Goal: Find specific page/section: Find specific page/section

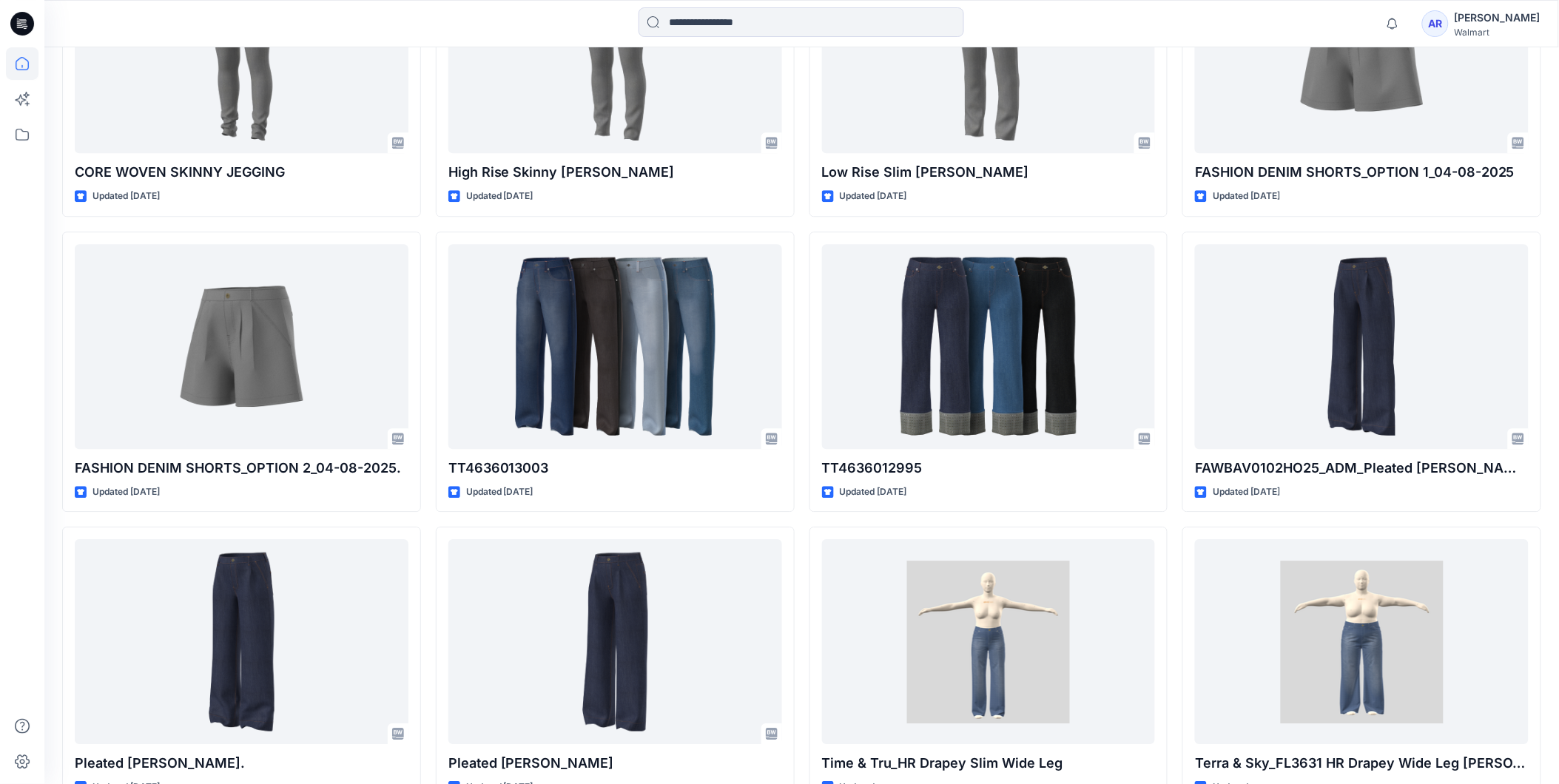
scroll to position [3308, 0]
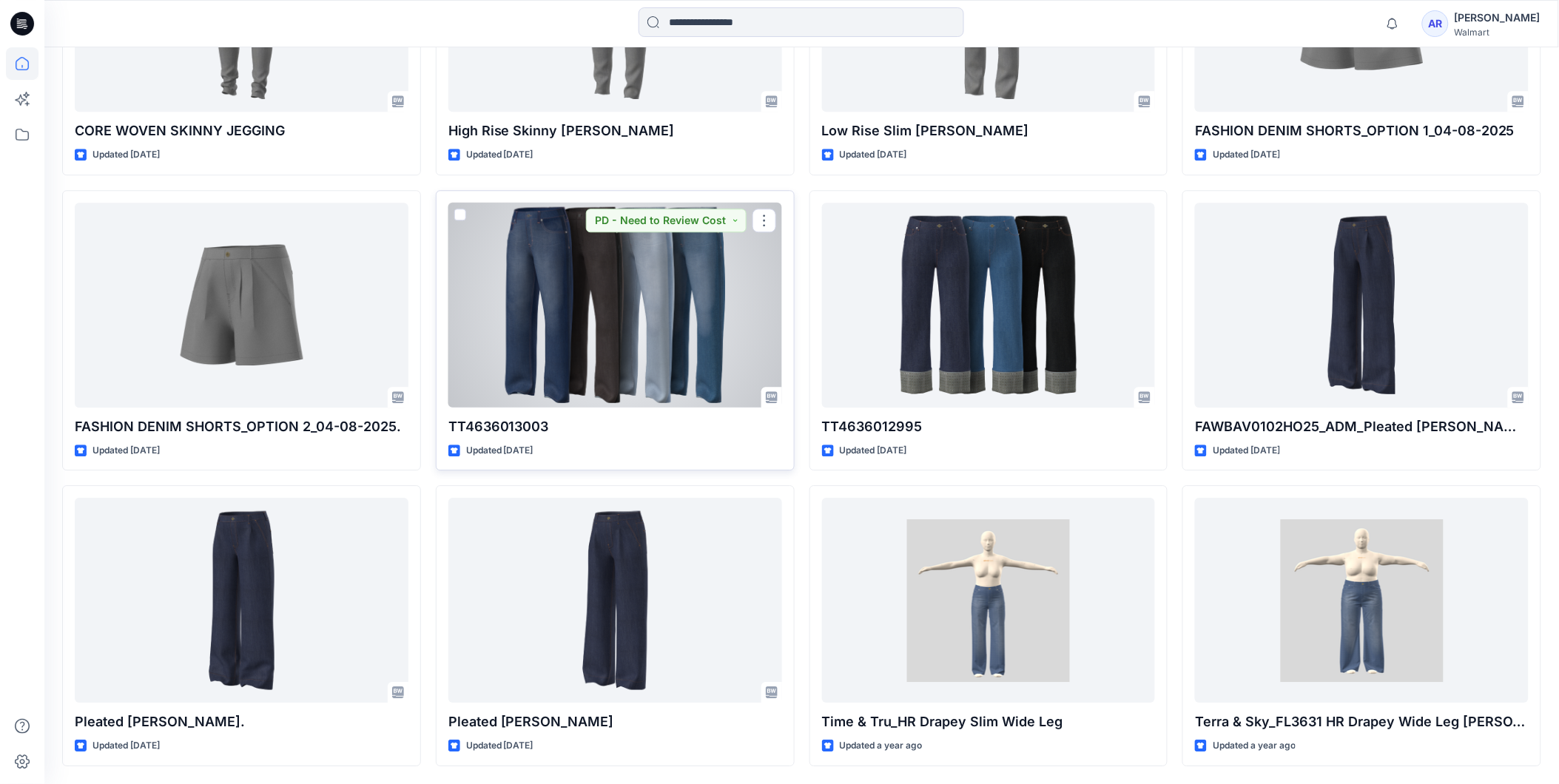
click at [610, 327] on div at bounding box center [615, 305] width 334 height 205
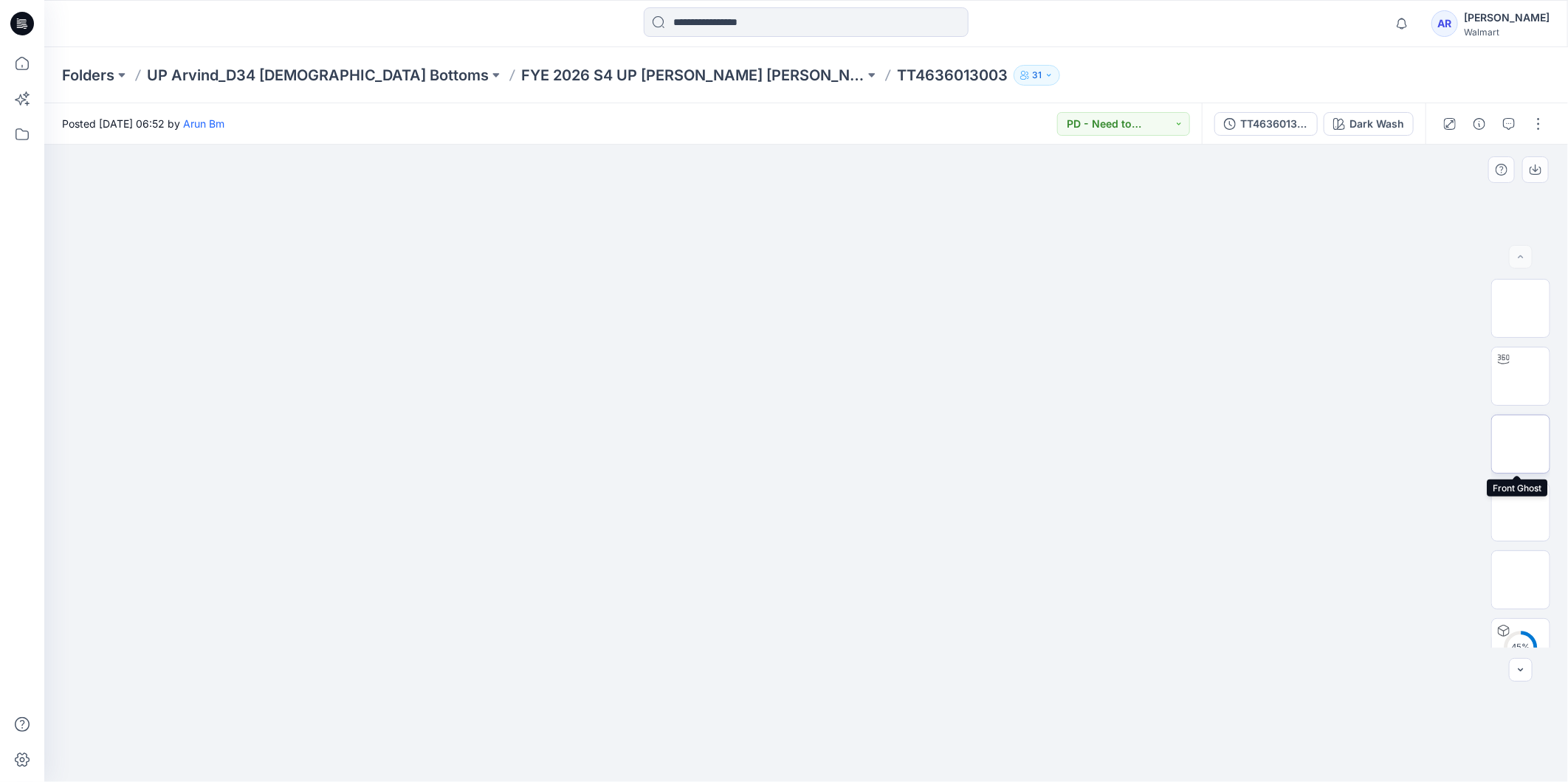
click at [1520, 444] on img at bounding box center [1520, 444] width 0 height 0
click at [1179, 124] on button "PD - Need to Review Cost" at bounding box center [1124, 124] width 133 height 23
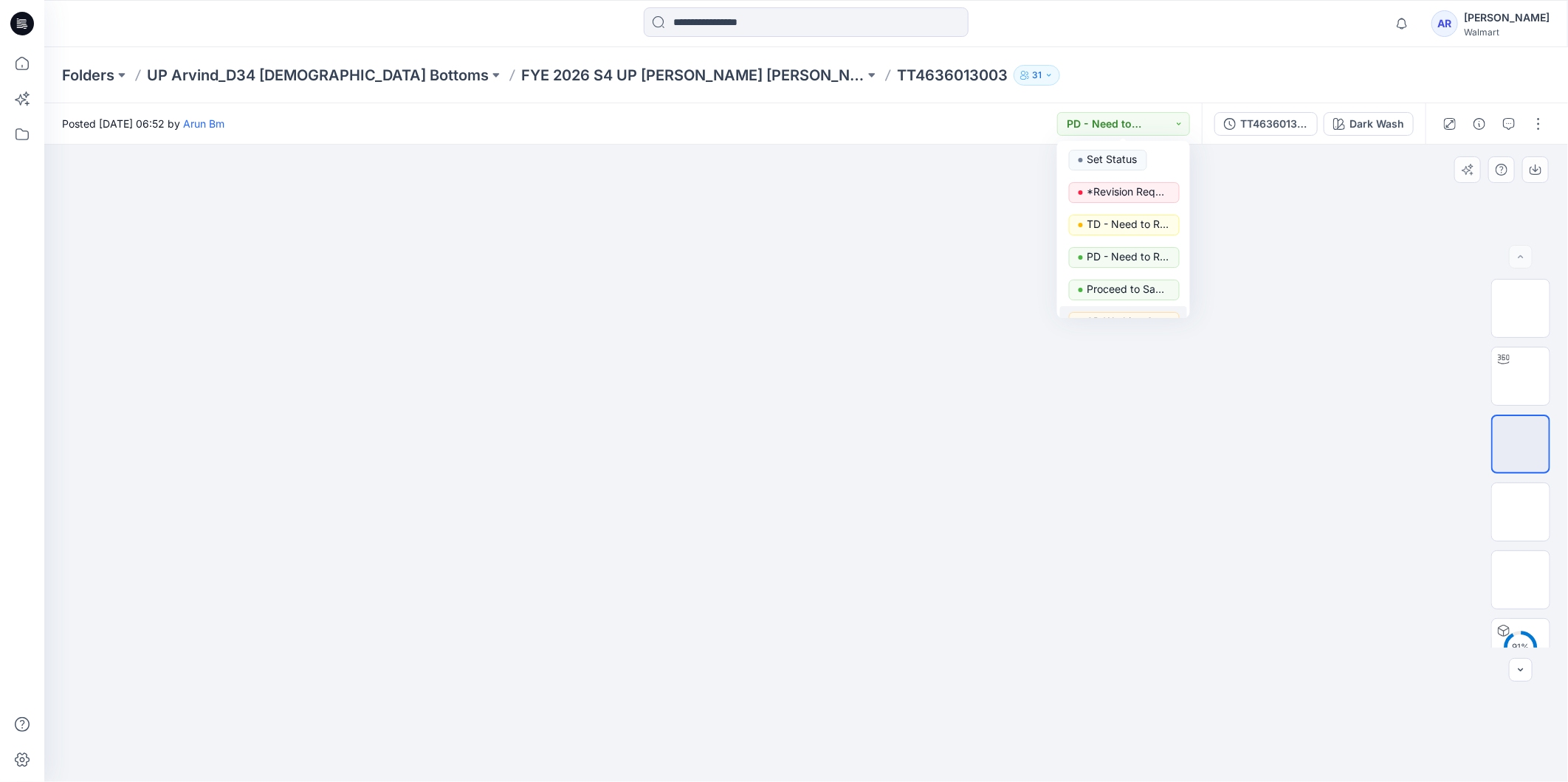
click at [1097, 449] on div at bounding box center [806, 463] width 1523 height 637
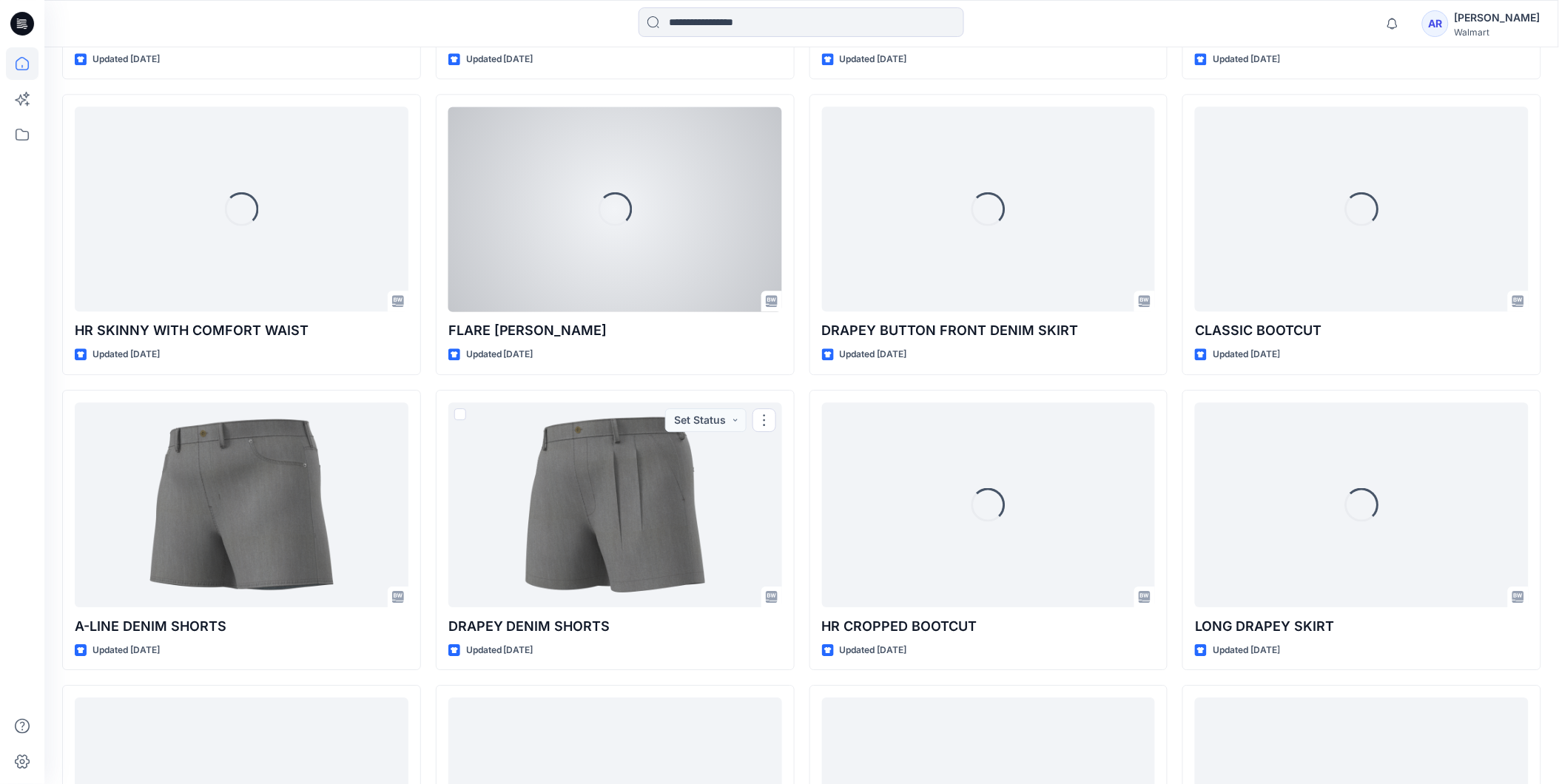
scroll to position [1089, 0]
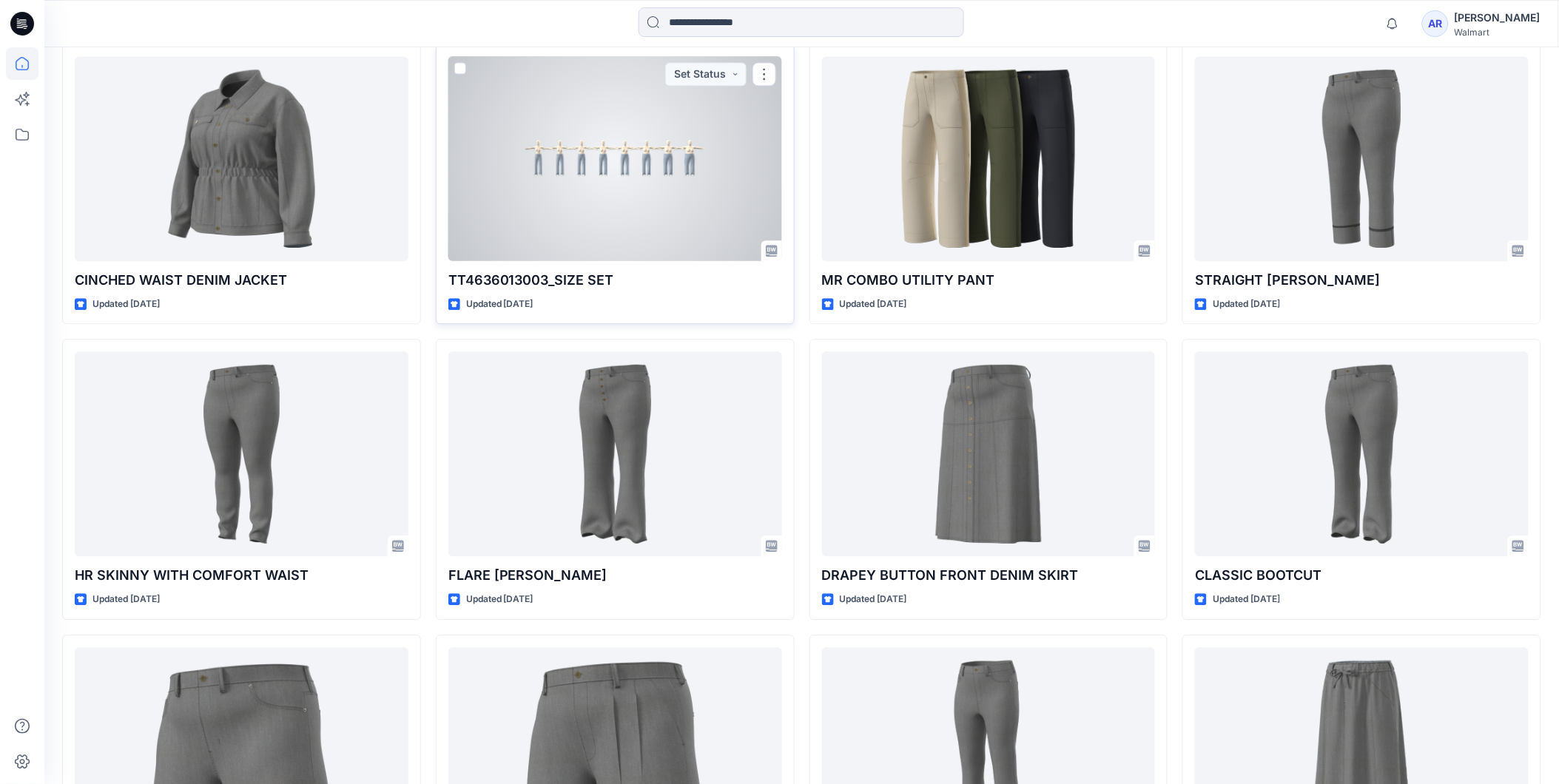
click at [676, 218] on div at bounding box center [615, 158] width 334 height 205
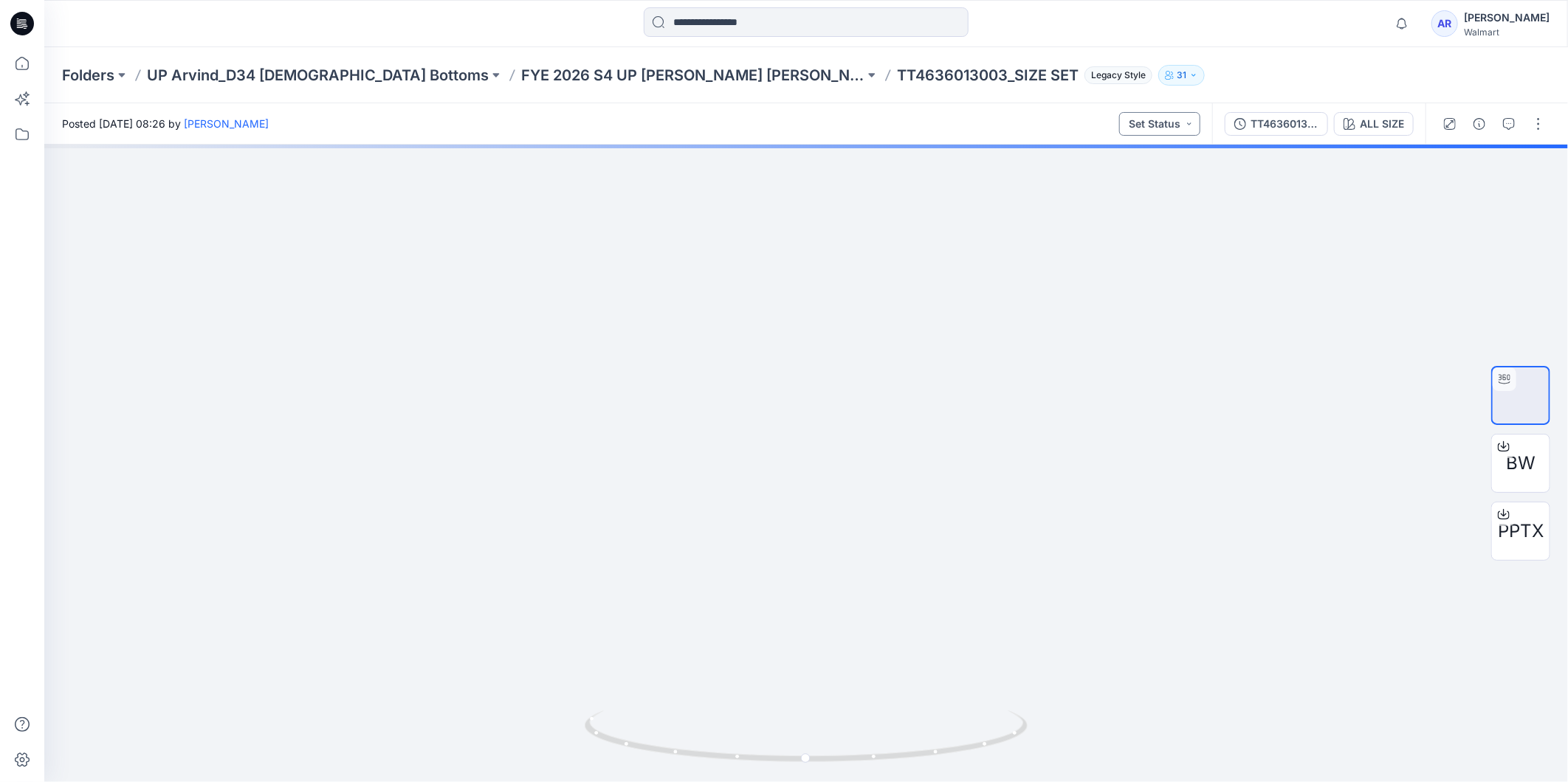
click at [1188, 125] on button "Set Status" at bounding box center [1160, 124] width 81 height 23
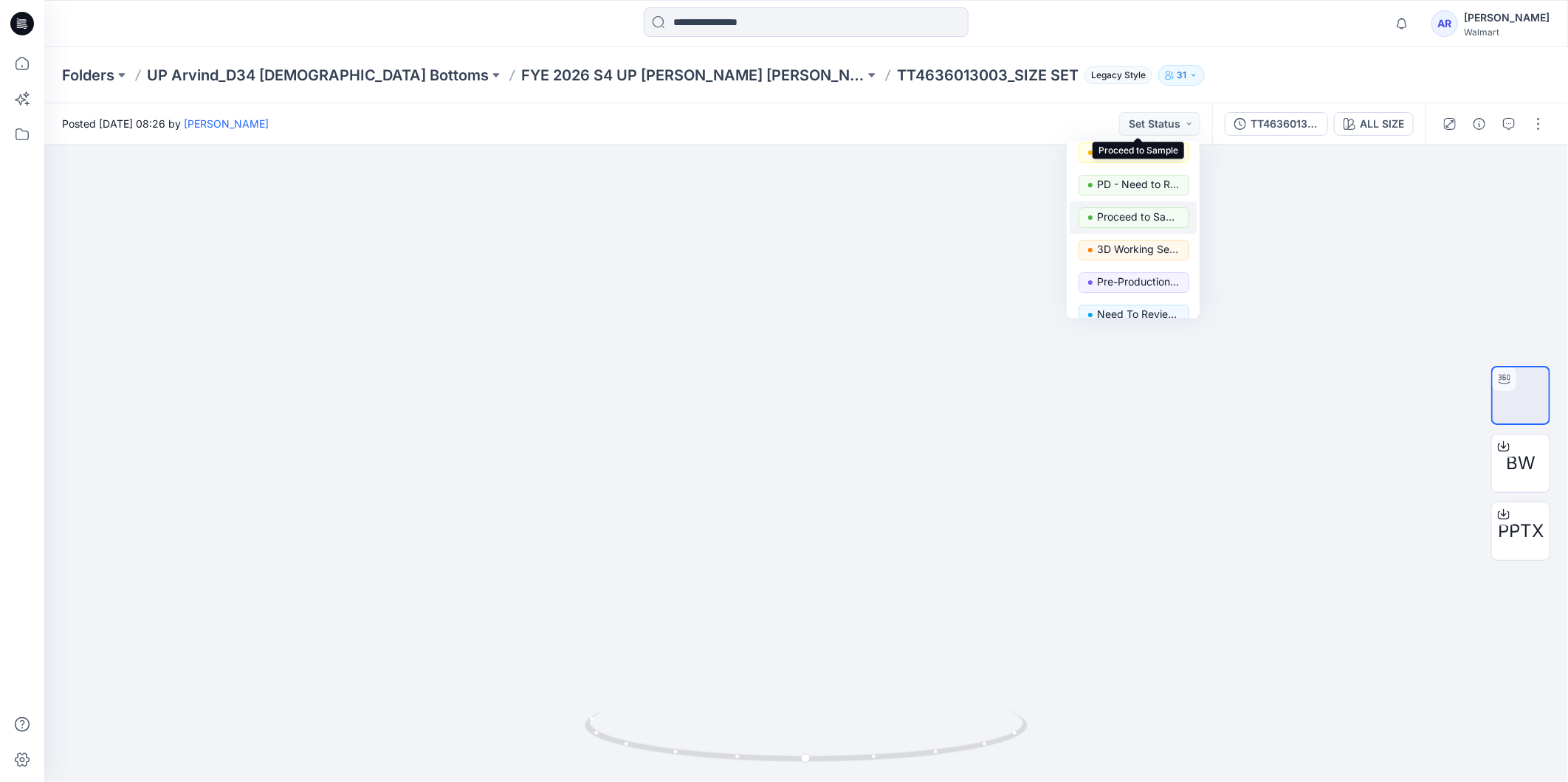
scroll to position [164, 0]
click at [1306, 587] on div at bounding box center [806, 463] width 1523 height 637
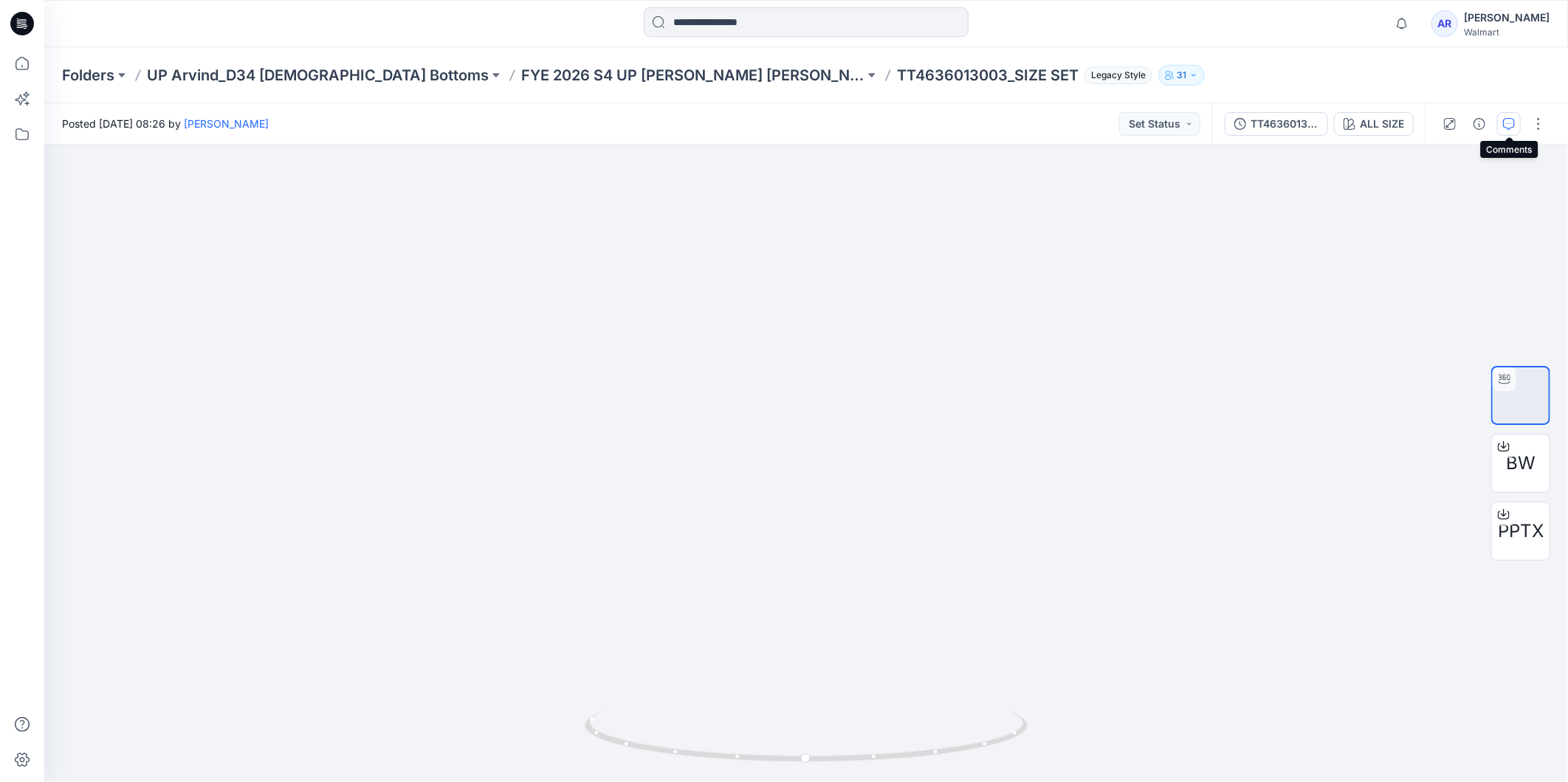
click at [1517, 125] on button "button" at bounding box center [1508, 124] width 23 height 23
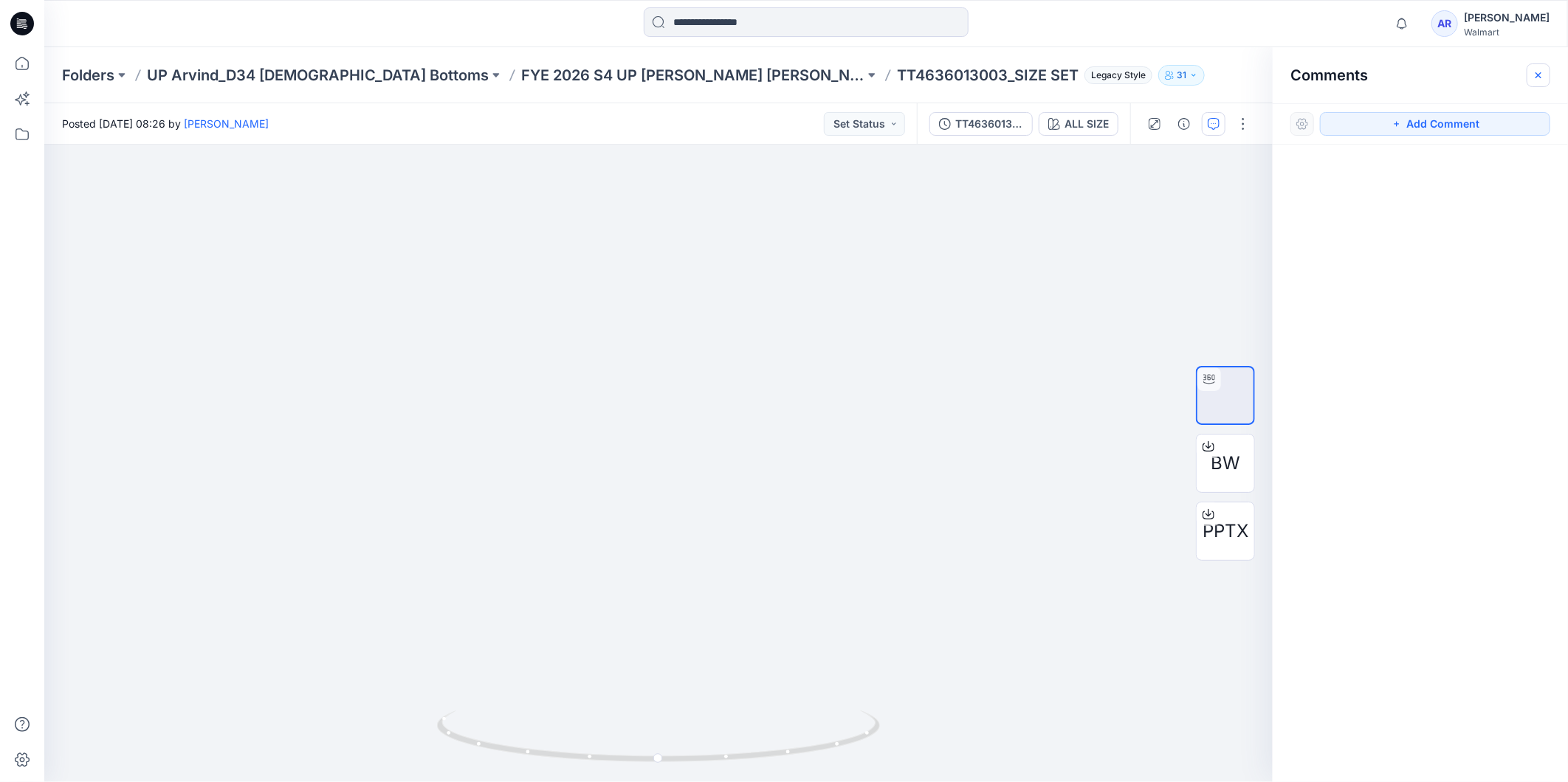
click at [1537, 75] on icon "button" at bounding box center [1539, 75] width 12 height 12
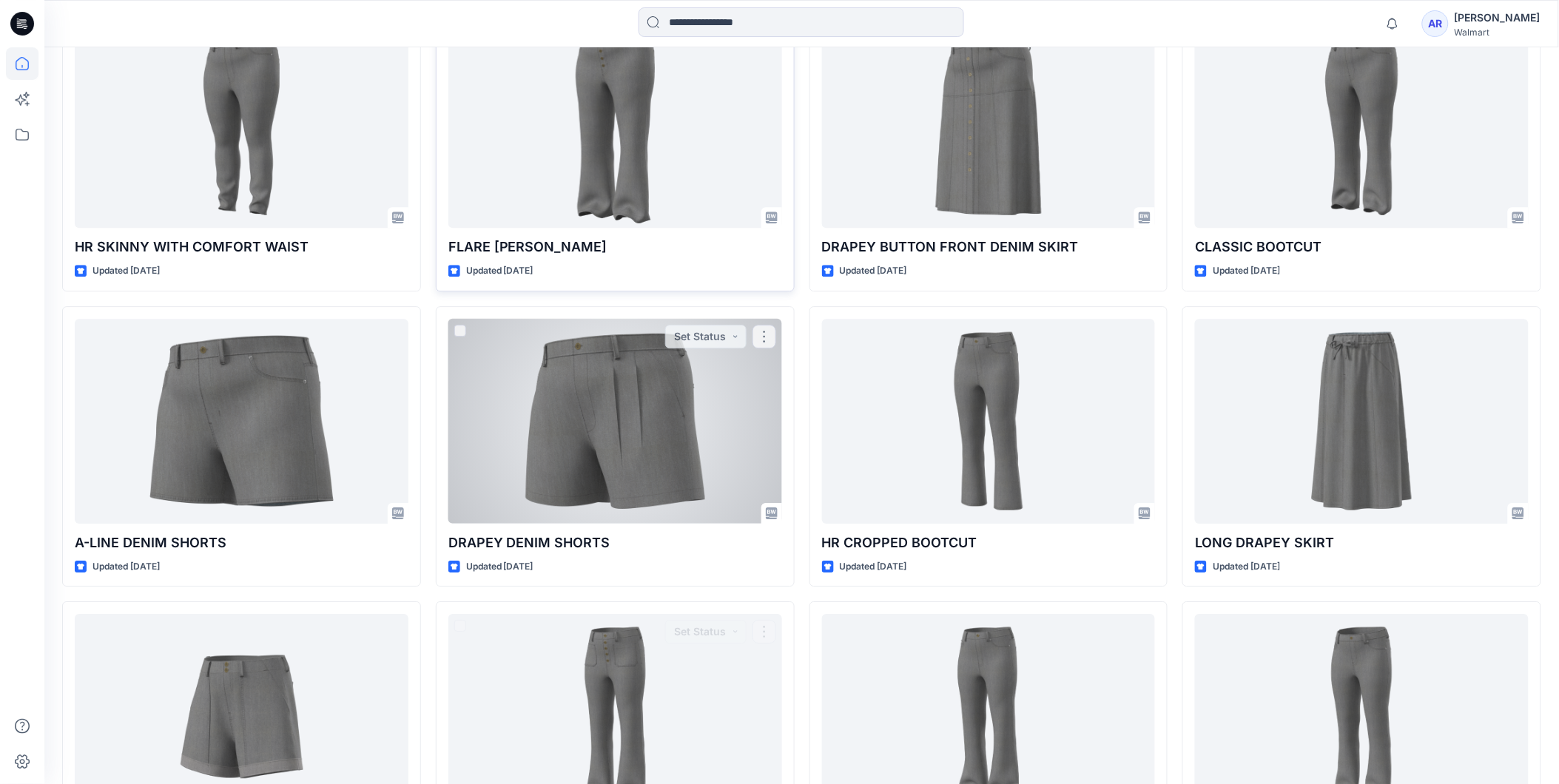
scroll to position [925, 0]
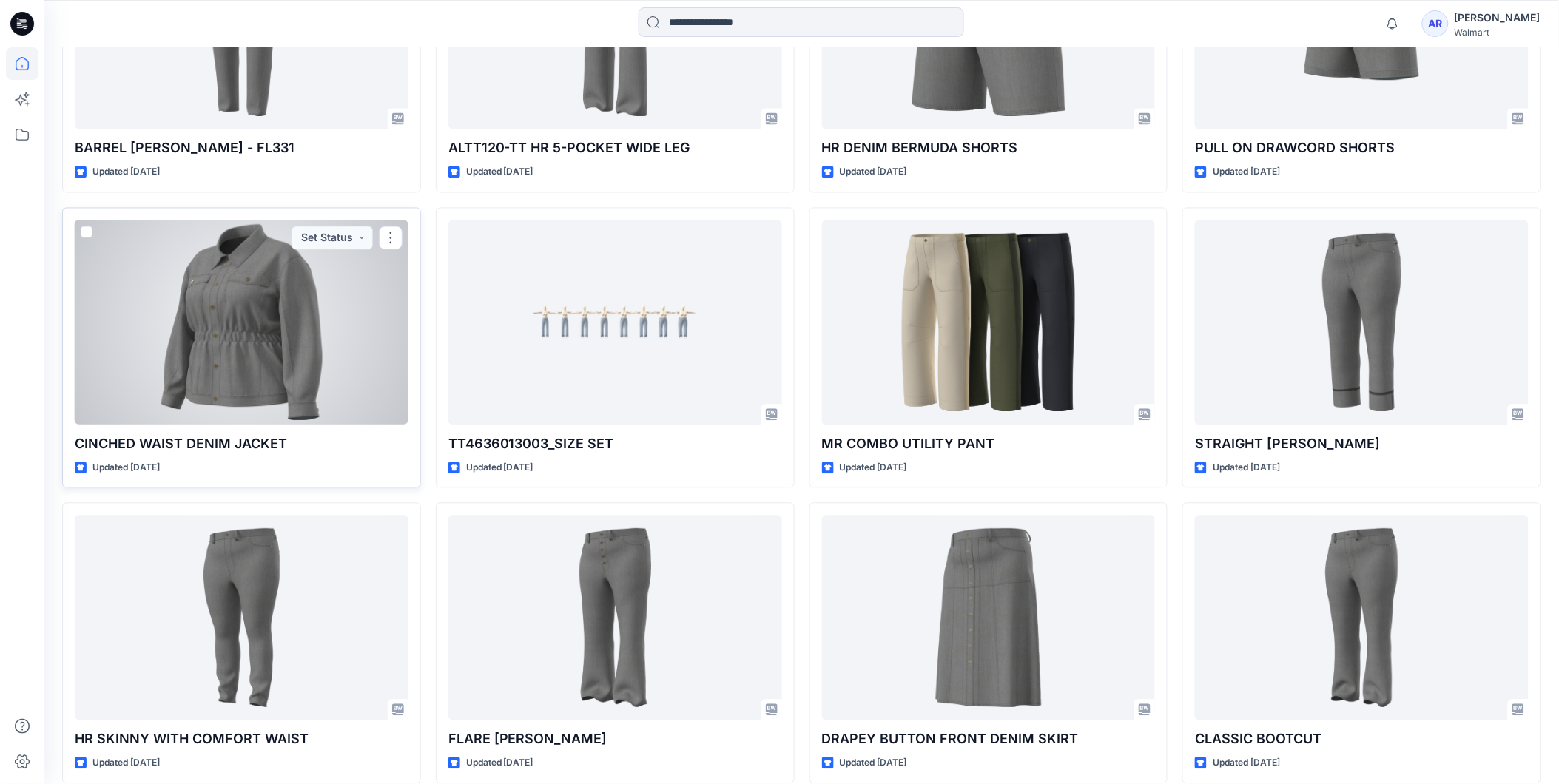
click at [267, 329] on div at bounding box center [241, 322] width 334 height 205
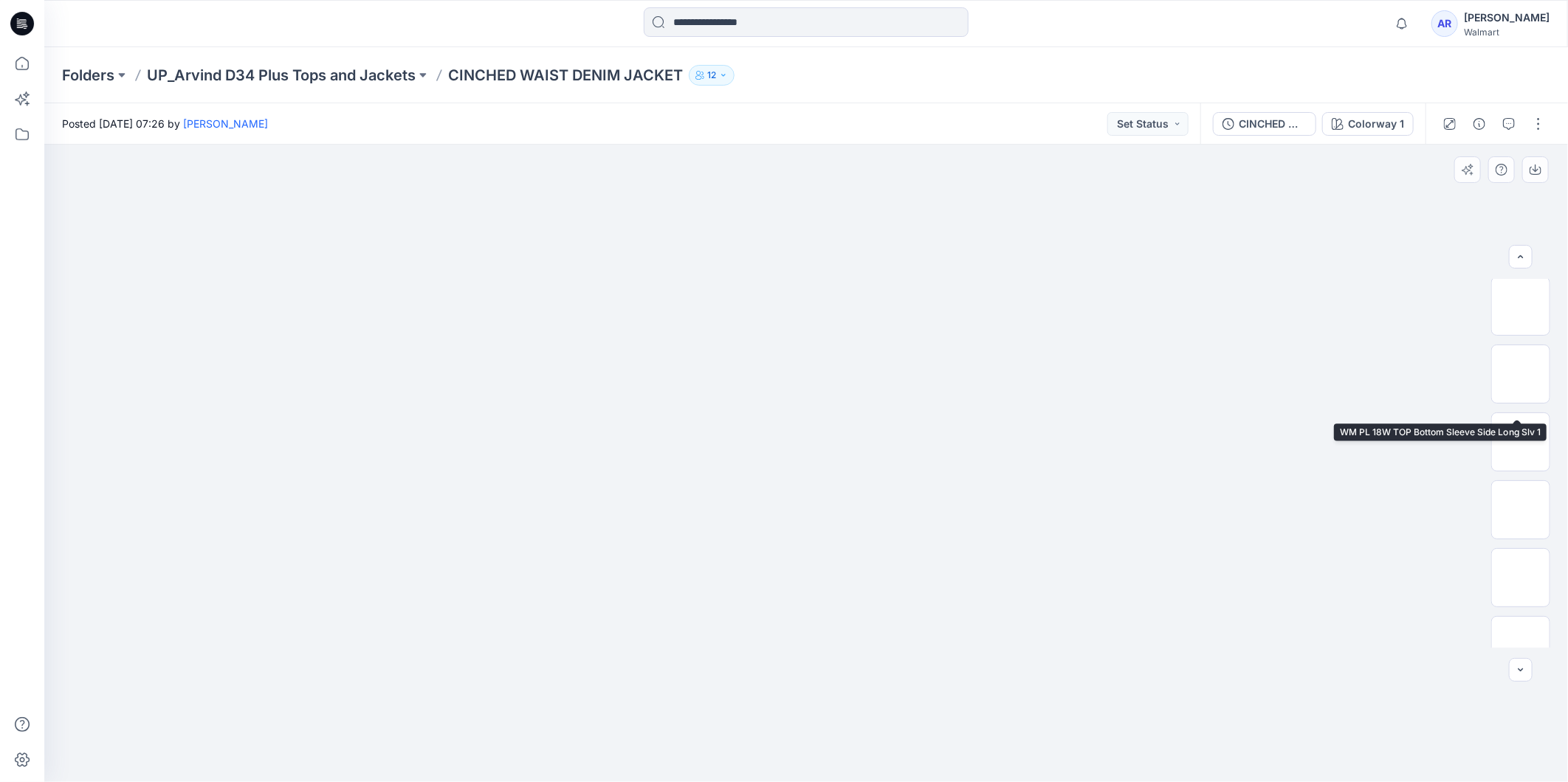
scroll to position [708, 0]
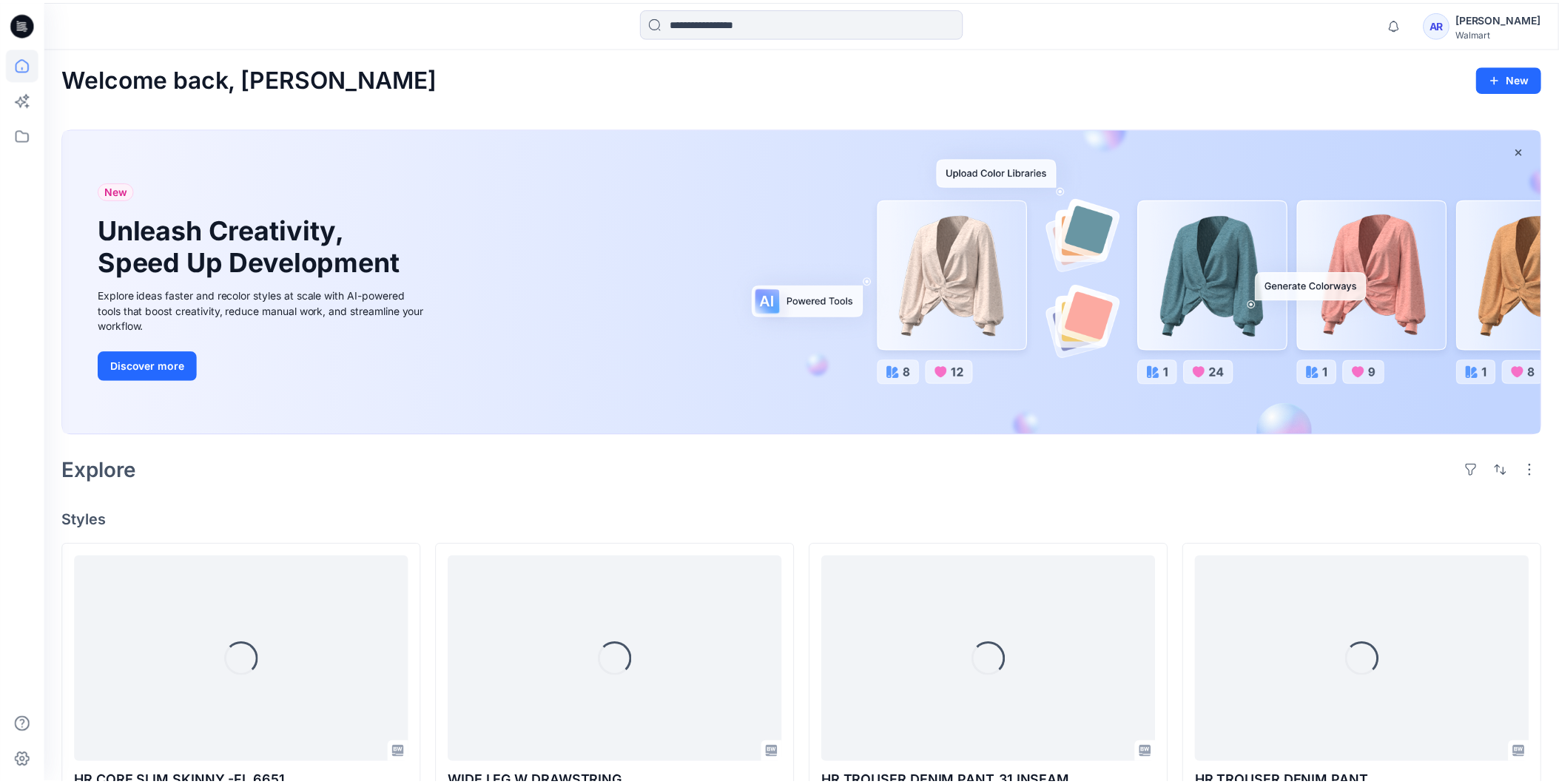
scroll to position [925, 0]
